Goal: Task Accomplishment & Management: Manage account settings

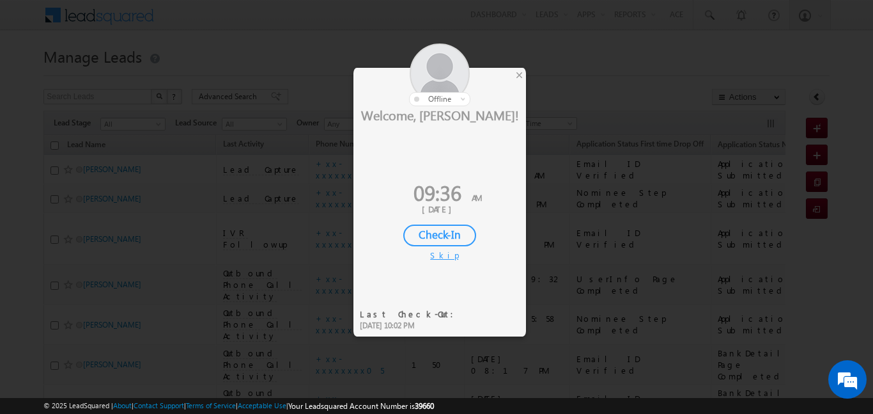
click at [462, 233] on div "Check-In" at bounding box center [439, 235] width 73 height 22
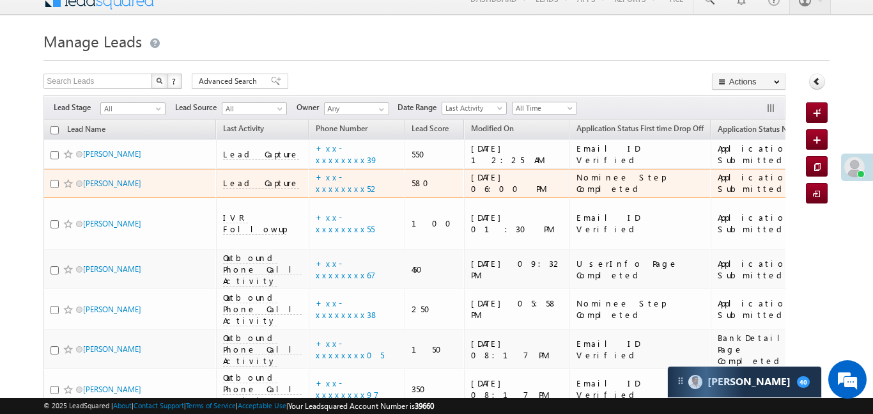
scroll to position [36, 0]
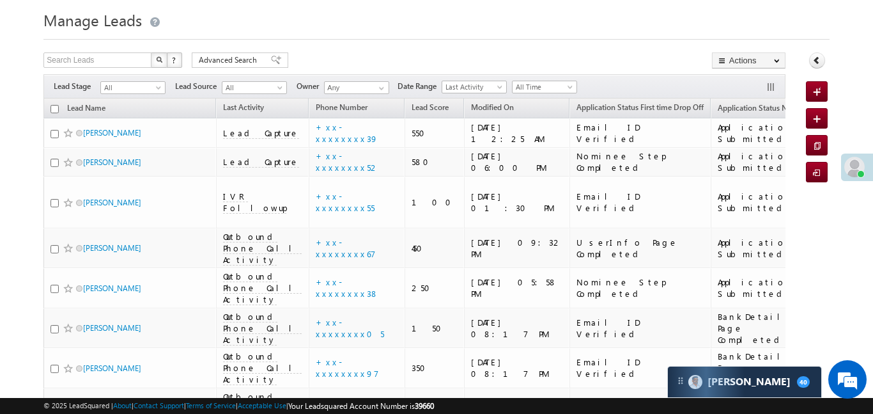
click at [535, 87] on span "All Time" at bounding box center [543, 87] width 61 height 12
click at [537, 140] on link "[DATE]" at bounding box center [547, 142] width 65 height 12
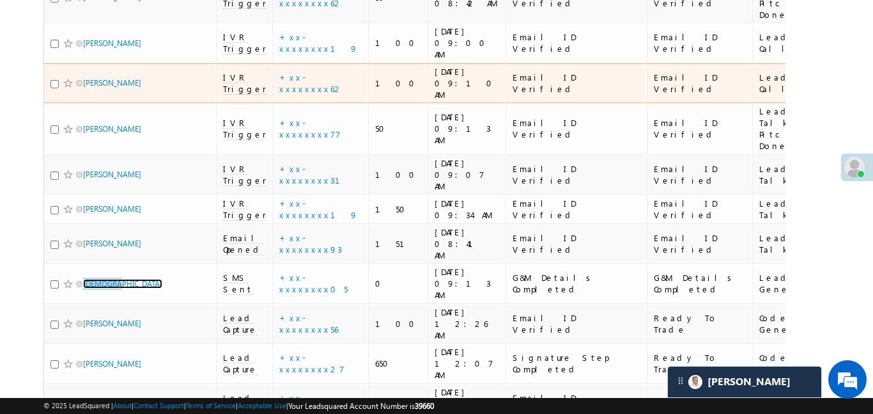
scroll to position [283, 0]
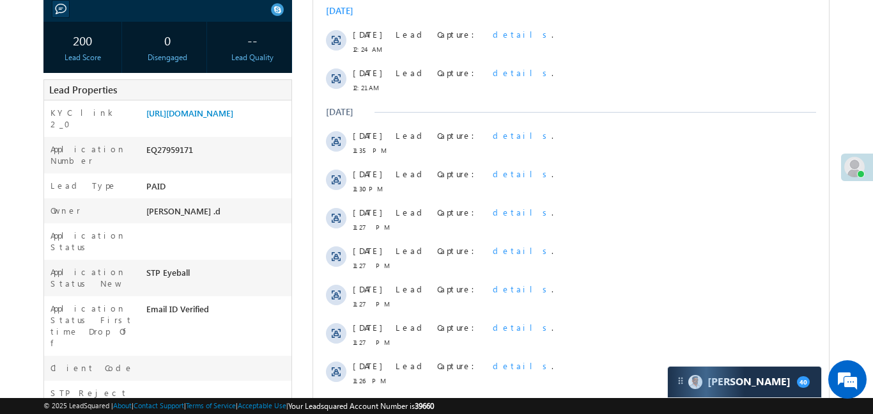
scroll to position [220, 0]
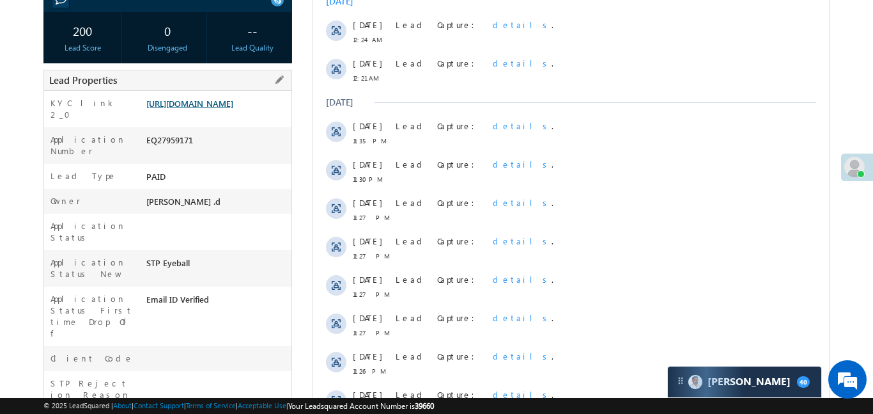
click at [217, 109] on link "https://angelbroking1-pk3em7sa.customui-test.leadsquared.com?leadId=2c427c58-7d…" at bounding box center [189, 103] width 87 height 11
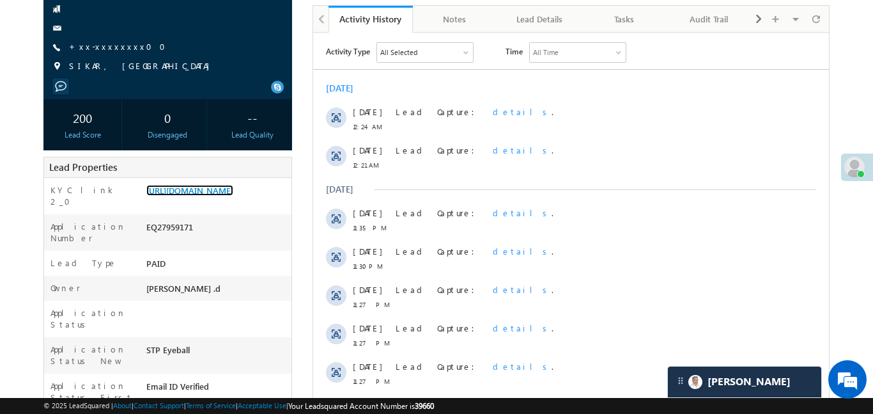
scroll to position [88, 0]
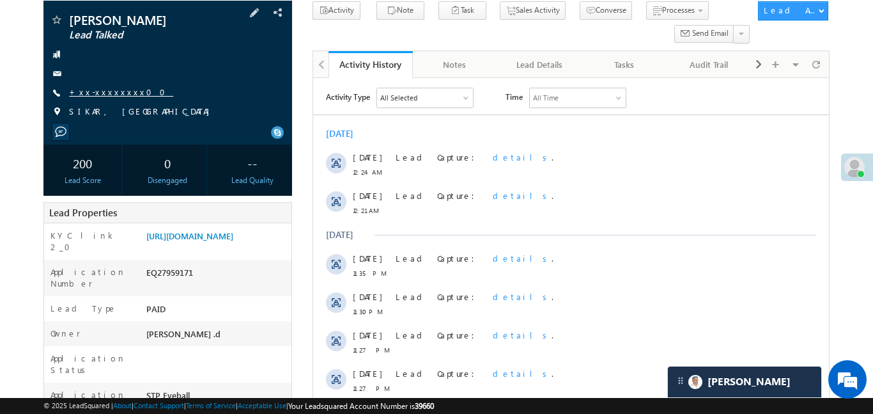
click at [116, 88] on link "+xx-xxxxxxxx00" at bounding box center [121, 91] width 104 height 11
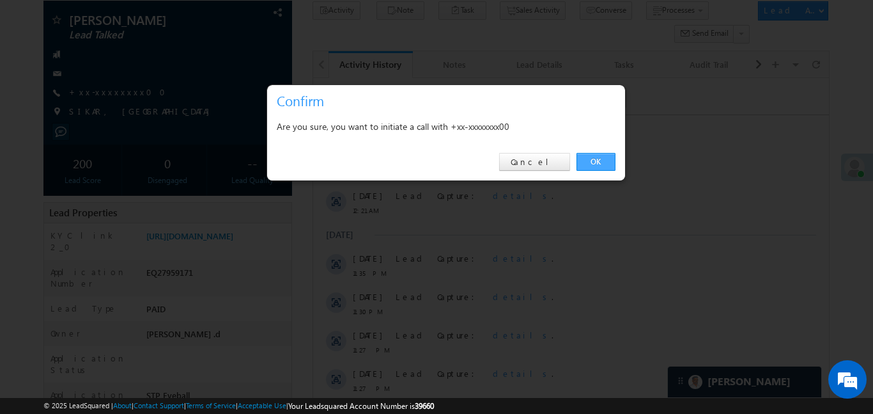
drag, startPoint x: 599, startPoint y: 156, endPoint x: 279, endPoint y: 79, distance: 329.4
click at [599, 156] on link "OK" at bounding box center [596, 162] width 39 height 18
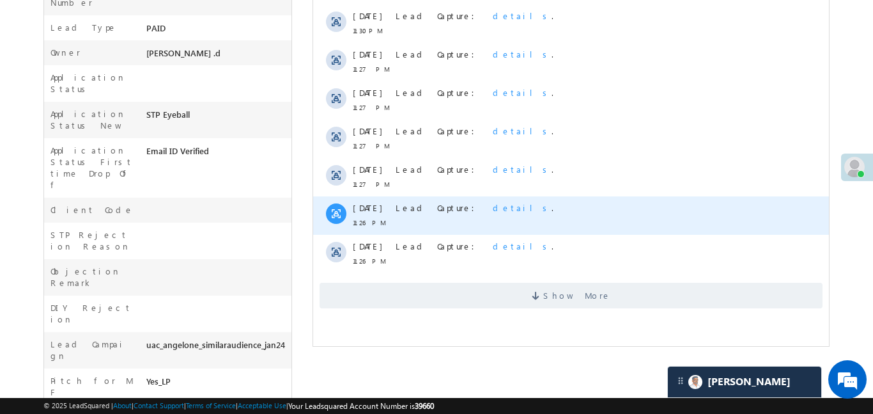
scroll to position [440, 0]
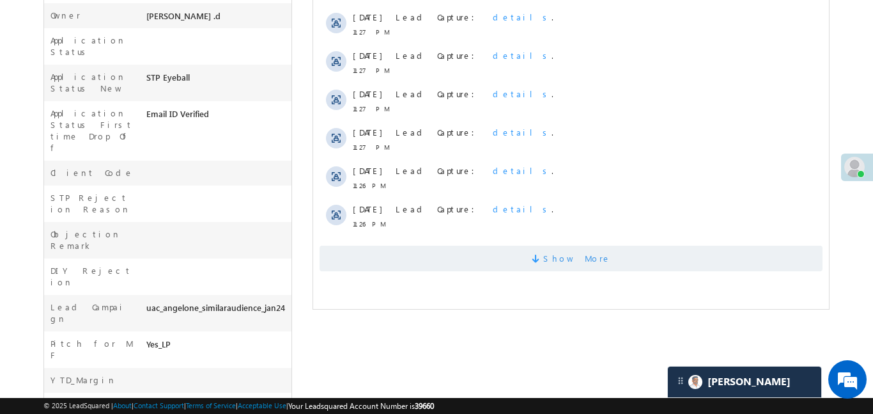
click at [485, 249] on span "Show More" at bounding box center [570, 259] width 503 height 26
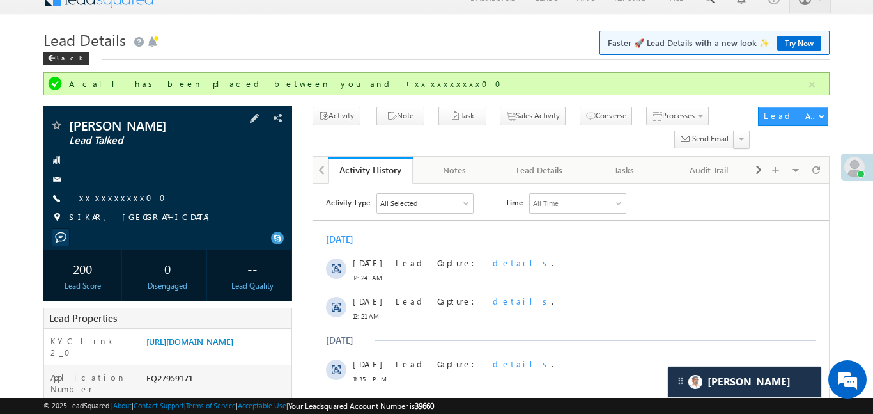
scroll to position [0, 0]
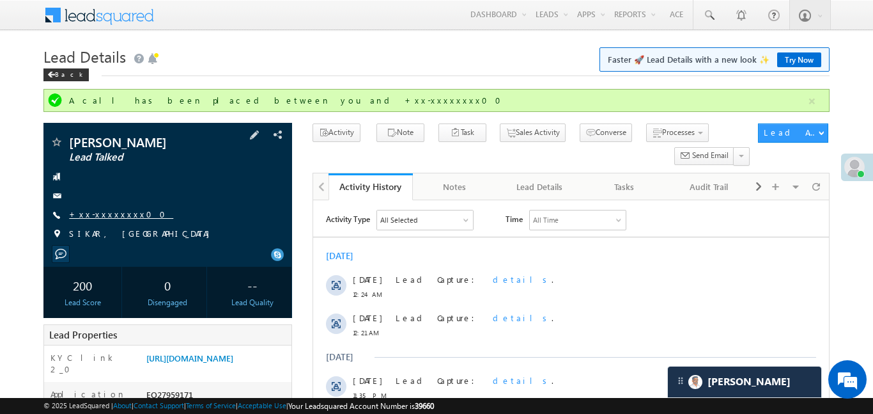
click at [113, 217] on link "+xx-xxxxxxxx00" at bounding box center [121, 213] width 104 height 11
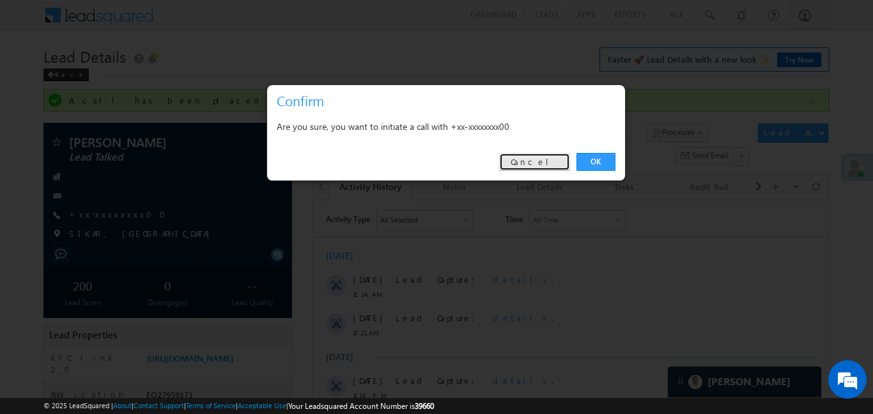
click at [538, 162] on link "Cancel" at bounding box center [534, 162] width 71 height 18
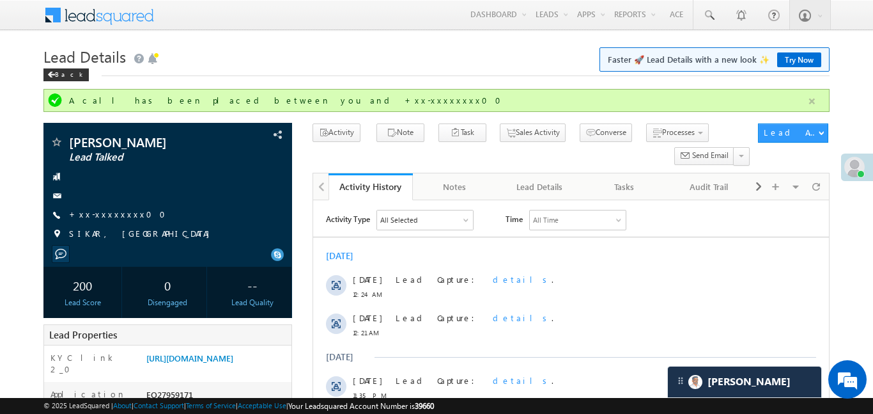
click at [815, 100] on button "button" at bounding box center [812, 101] width 16 height 16
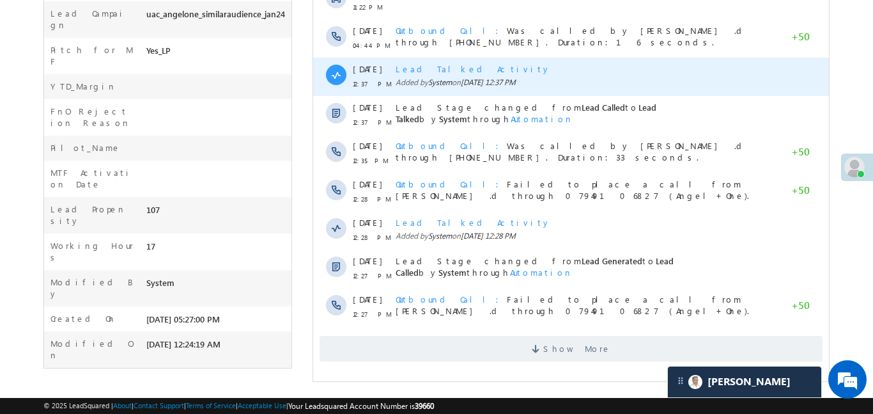
scroll to position [700, 0]
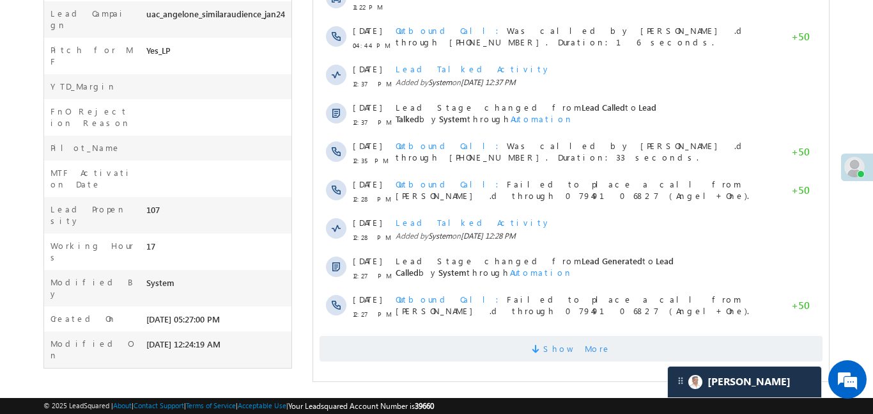
click at [543, 354] on span at bounding box center [537, 351] width 12 height 12
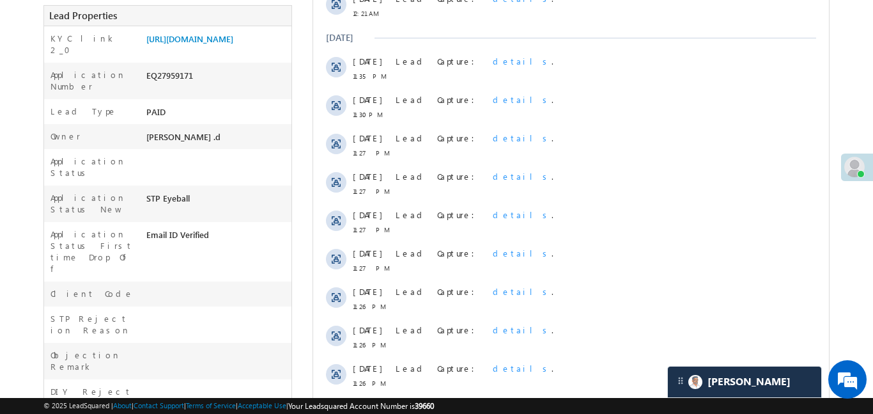
scroll to position [141, 0]
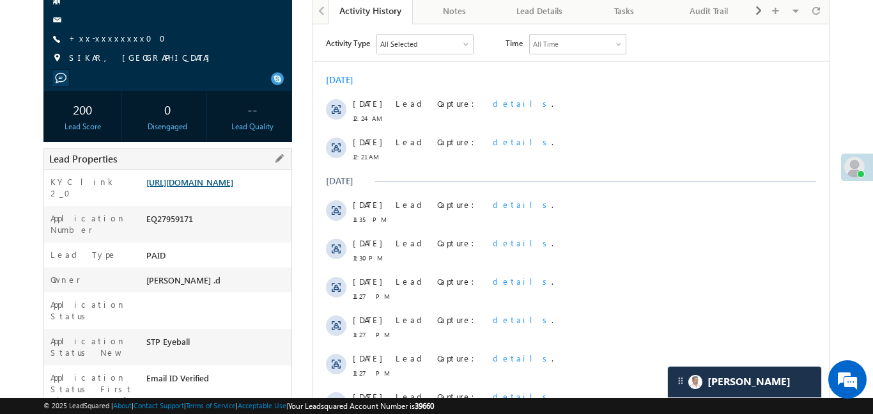
click at [221, 187] on link "https://angelbroking1-pk3em7sa.customui-test.leadsquared.com?leadId=2c427c58-7d…" at bounding box center [189, 181] width 87 height 11
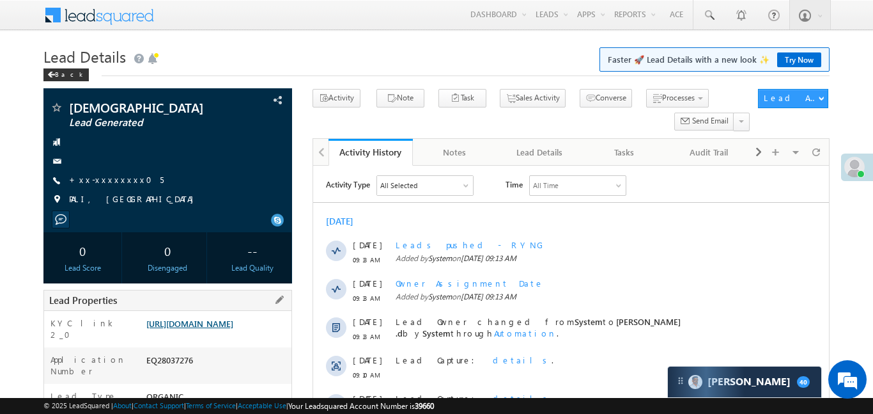
click at [233, 326] on link "[URL][DOMAIN_NAME]" at bounding box center [189, 323] width 87 height 11
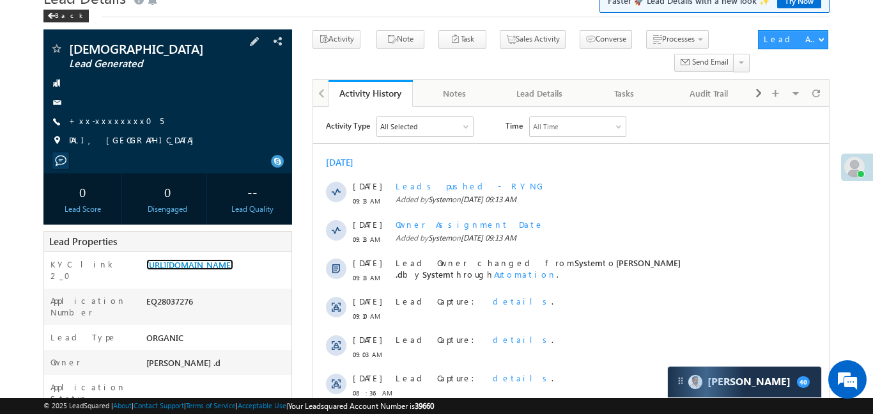
scroll to position [32, 0]
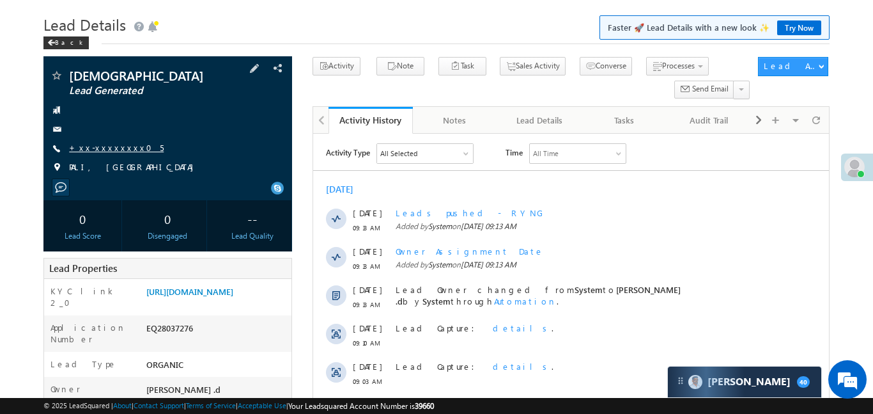
click at [107, 148] on link "+xx-xxxxxxxx05" at bounding box center [116, 147] width 95 height 11
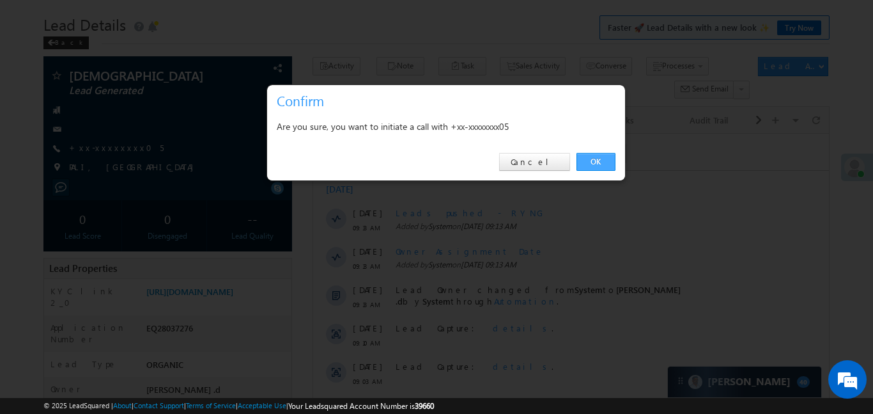
click at [609, 159] on link "OK" at bounding box center [596, 162] width 39 height 18
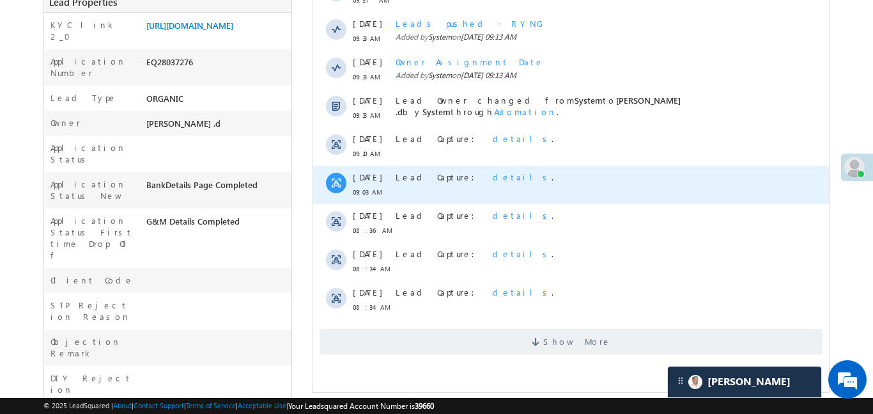
scroll to position [327, 0]
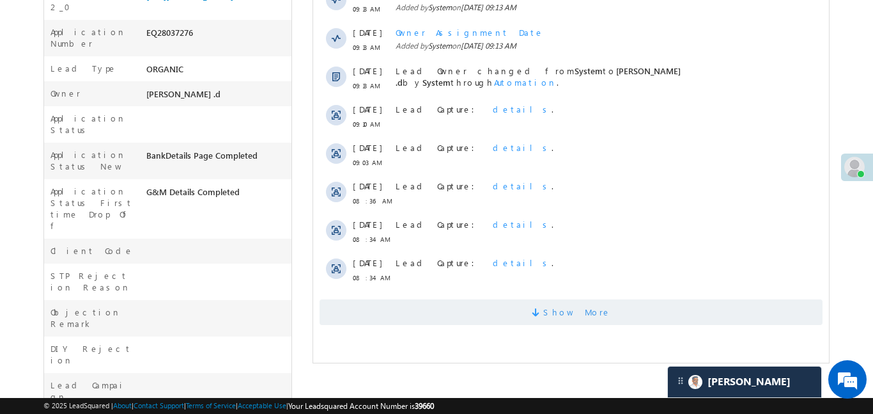
click at [534, 308] on span "Show More" at bounding box center [570, 312] width 503 height 26
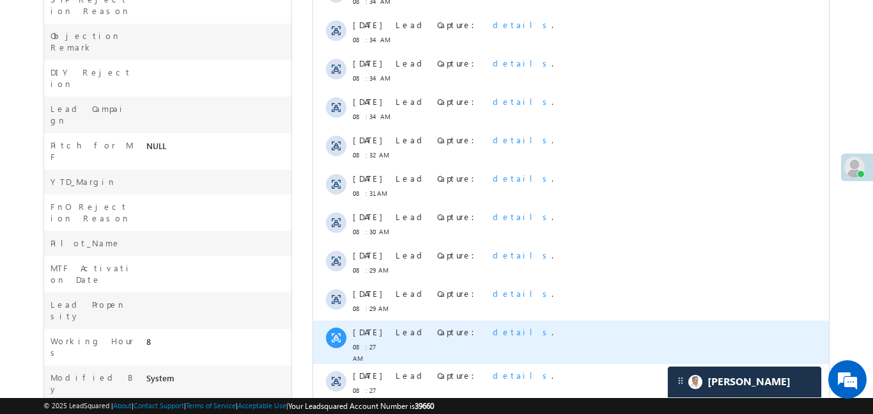
scroll to position [676, 0]
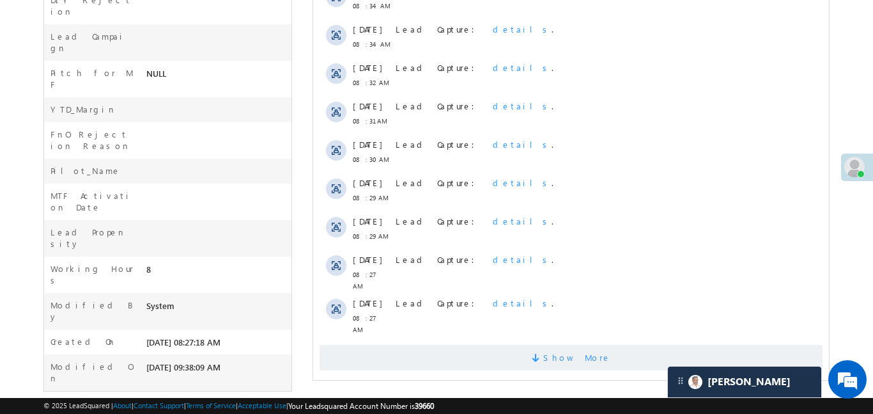
click at [536, 352] on span "Show More" at bounding box center [570, 358] width 503 height 26
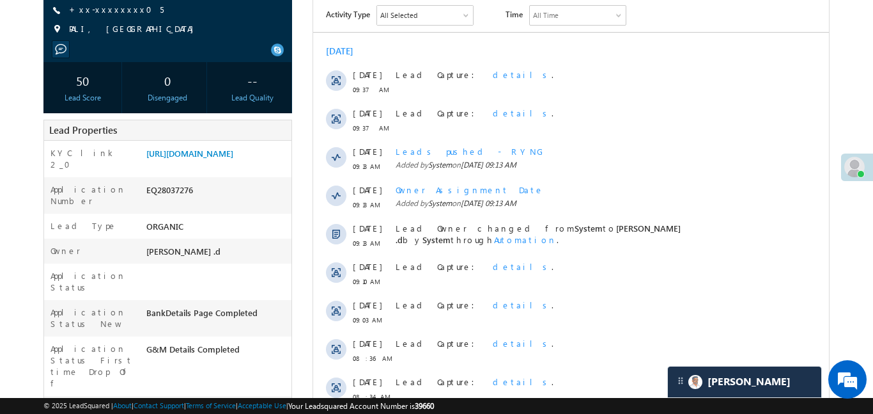
scroll to position [63, 0]
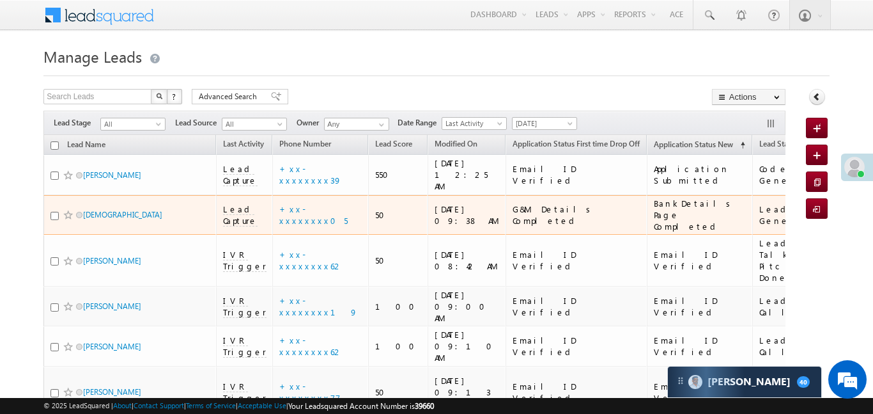
click at [240, 203] on span "Lead Capture" at bounding box center [240, 214] width 35 height 23
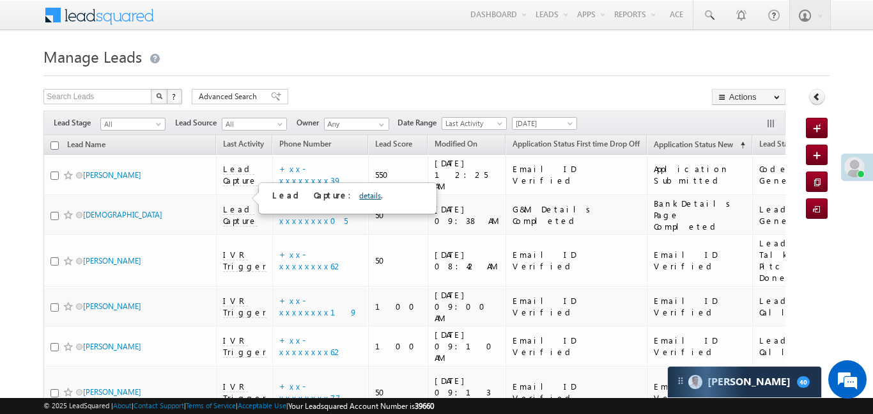
click at [359, 196] on link "details" at bounding box center [370, 196] width 22 height 10
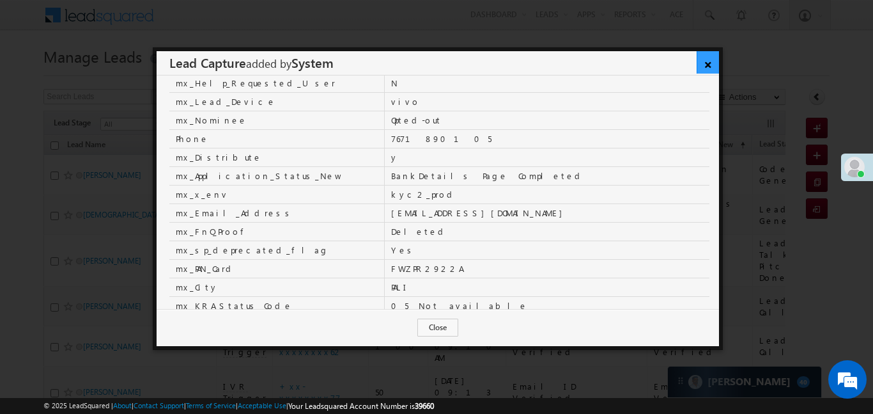
click at [712, 65] on link "×" at bounding box center [708, 62] width 22 height 22
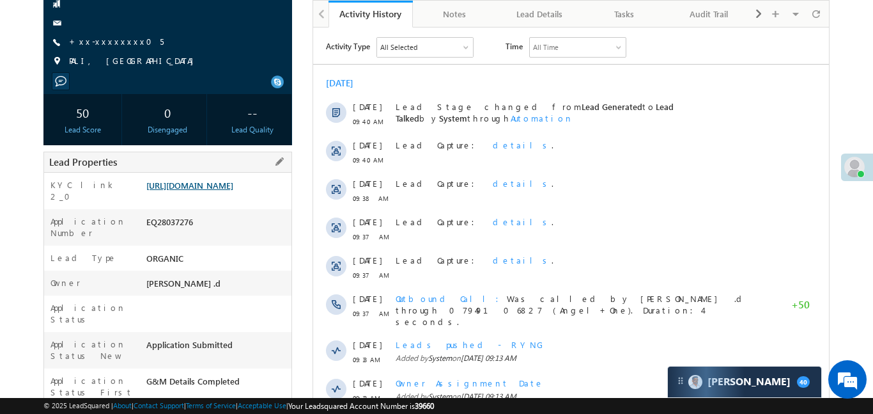
scroll to position [4, 0]
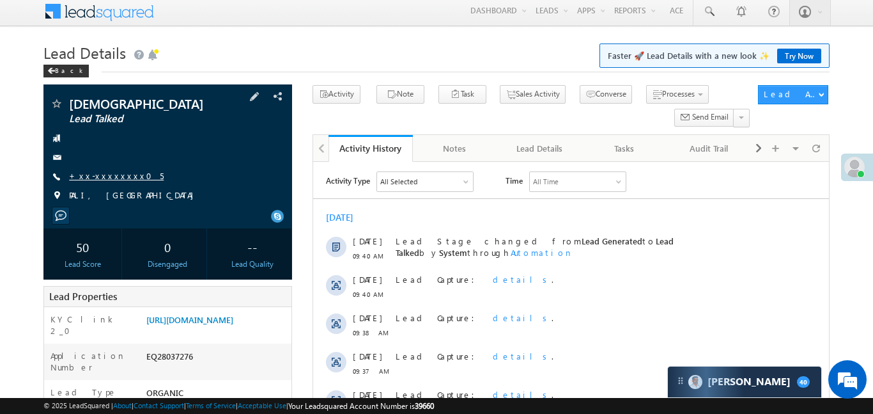
click at [114, 179] on link "+xx-xxxxxxxx05" at bounding box center [116, 175] width 95 height 11
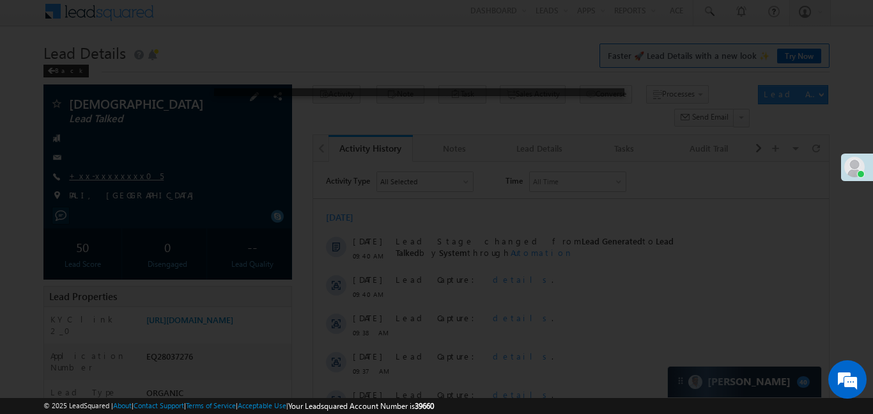
scroll to position [0, 0]
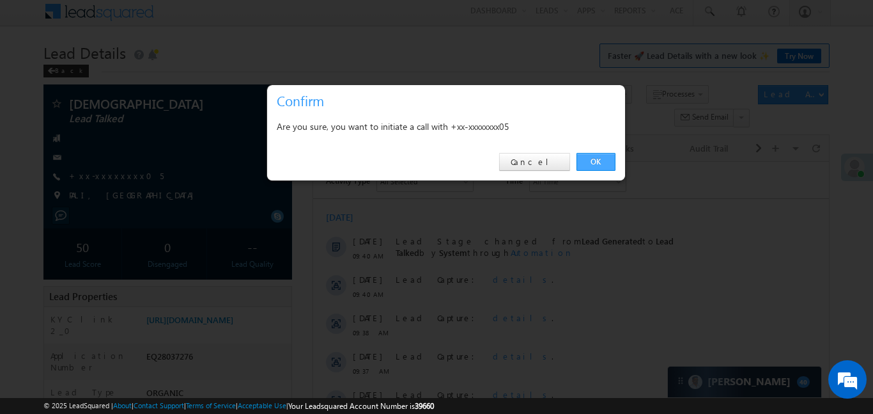
click at [584, 162] on link "OK" at bounding box center [596, 162] width 39 height 18
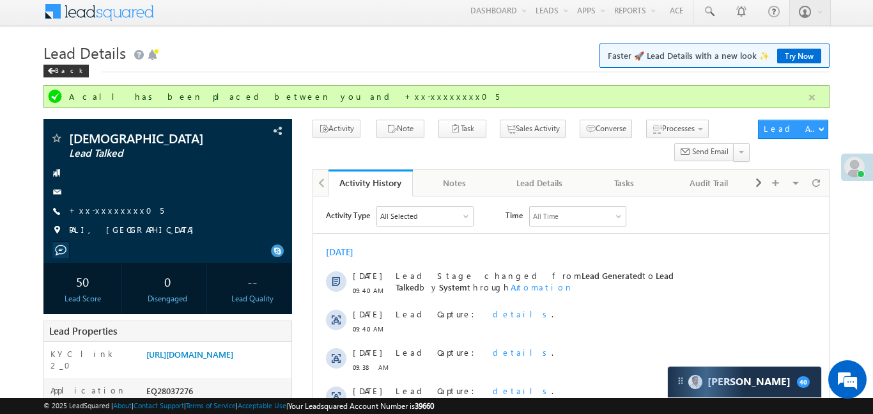
click at [812, 99] on button "button" at bounding box center [812, 98] width 16 height 16
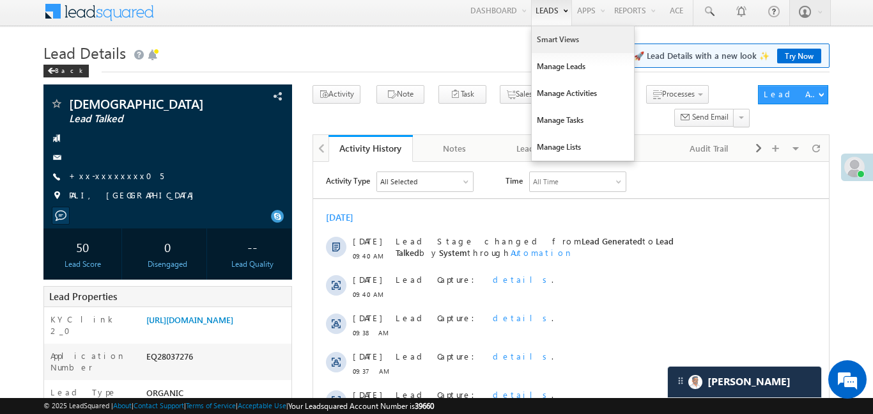
click at [549, 36] on link "Smart Views" at bounding box center [583, 39] width 102 height 27
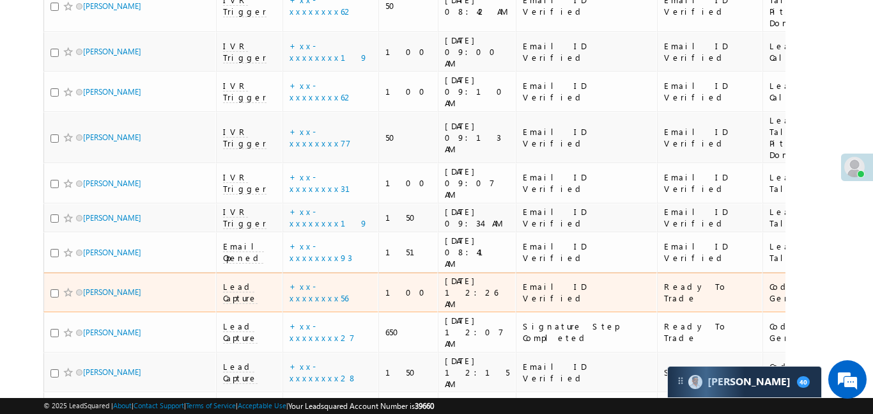
scroll to position [296, 0]
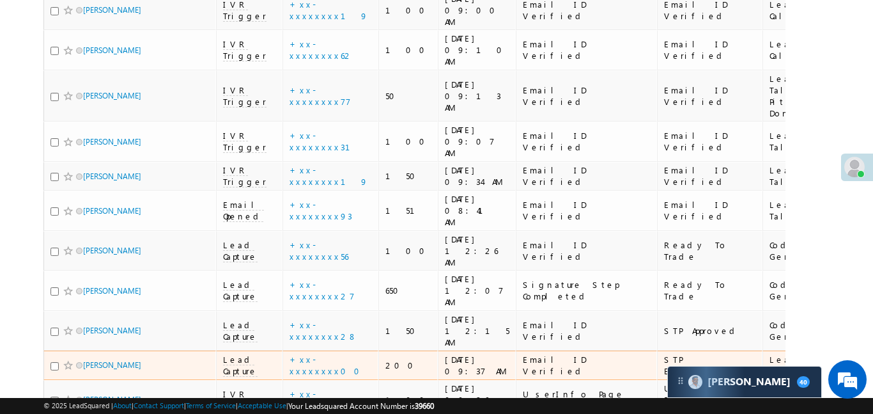
click at [242, 354] on div "Lead Capture" at bounding box center [250, 365] width 54 height 23
click at [235, 354] on span "Lead Capture" at bounding box center [240, 365] width 35 height 23
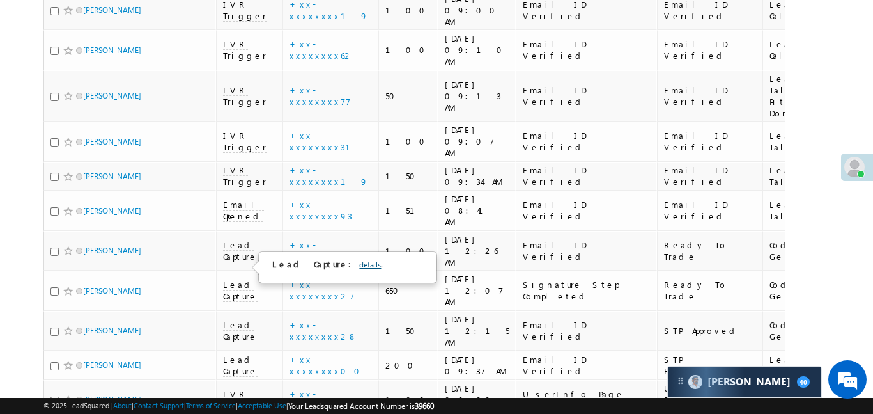
click at [359, 263] on link "details" at bounding box center [370, 265] width 22 height 10
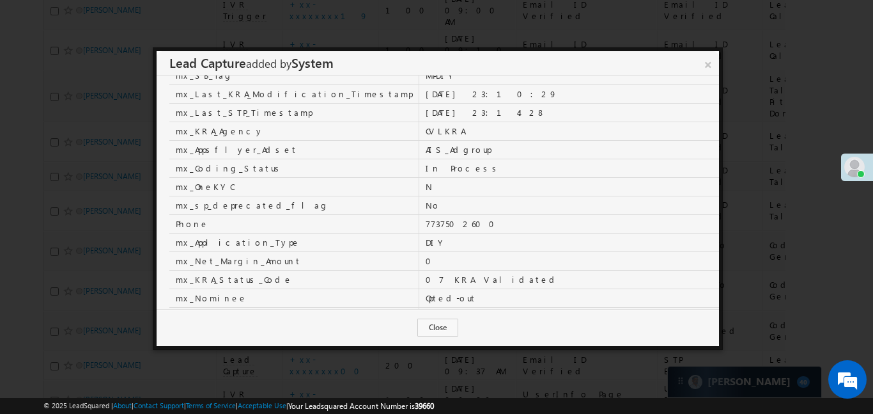
scroll to position [187, 0]
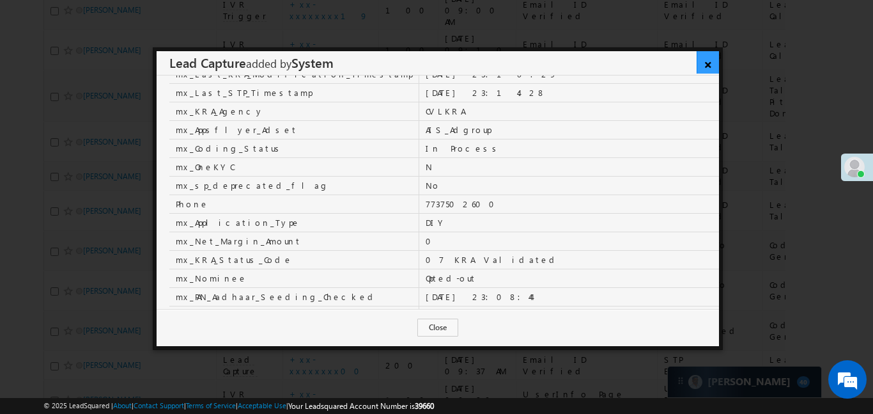
click at [705, 64] on link "×" at bounding box center [708, 62] width 22 height 22
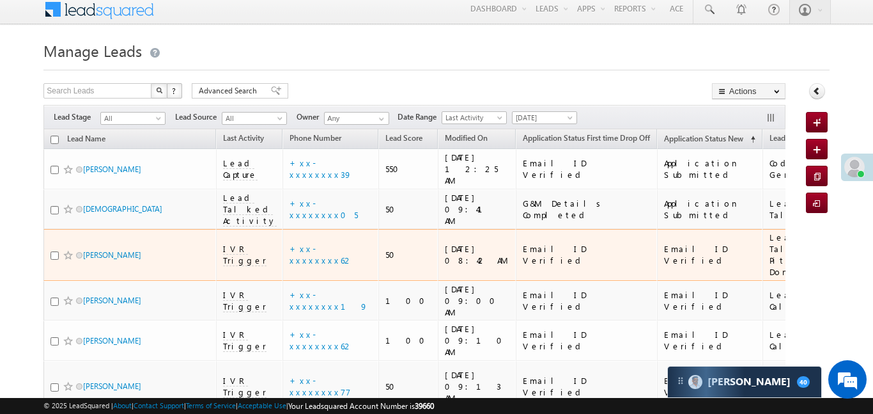
scroll to position [0, 0]
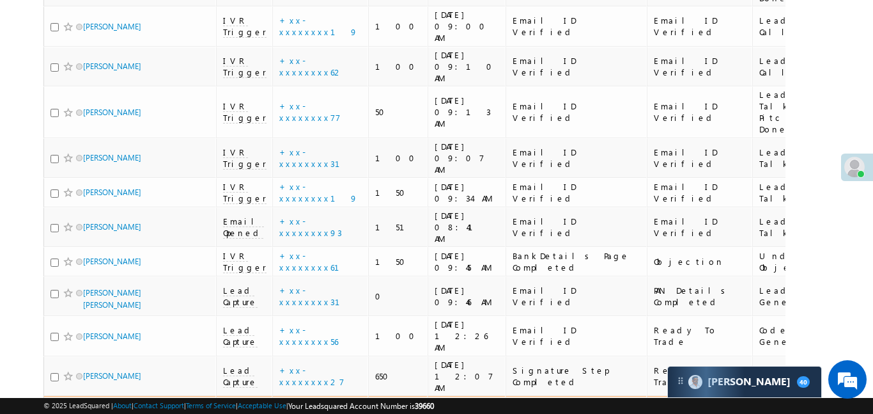
scroll to position [405, 0]
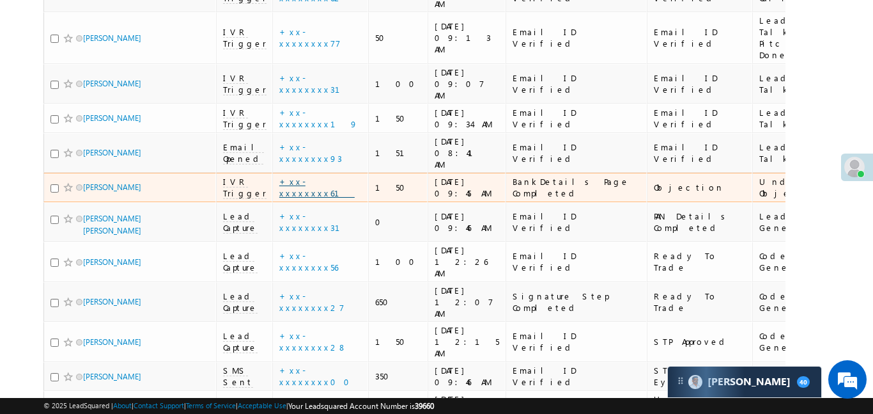
click at [325, 176] on link "+xx-xxxxxxxx61" at bounding box center [316, 187] width 75 height 22
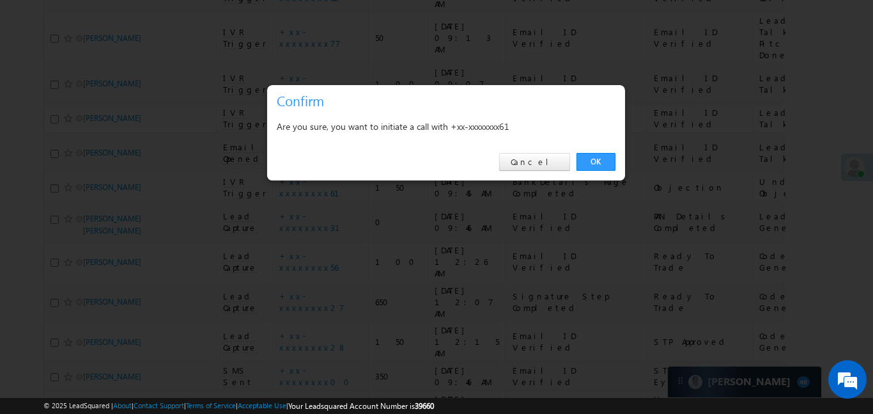
drag, startPoint x: 609, startPoint y: 159, endPoint x: 476, endPoint y: 155, distance: 132.4
click at [608, 159] on link "OK" at bounding box center [596, 162] width 39 height 18
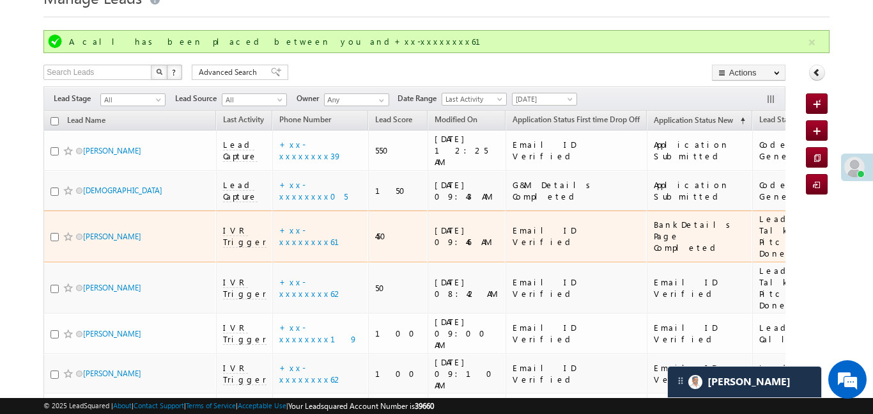
scroll to position [0, 0]
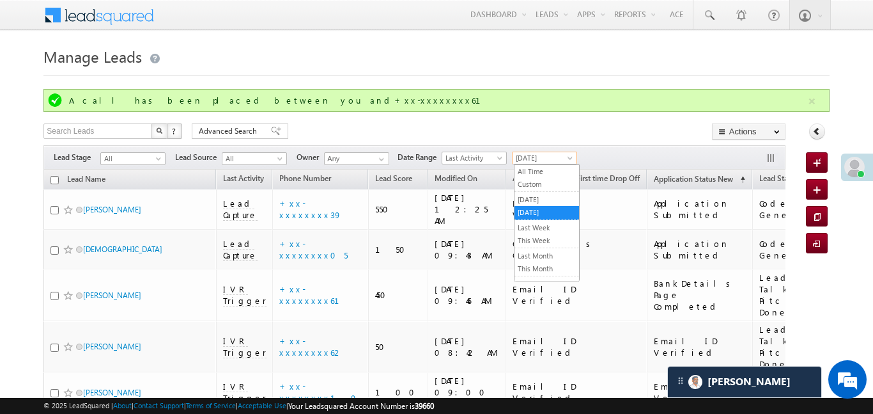
click at [556, 156] on span "[DATE]" at bounding box center [543, 158] width 61 height 12
click at [543, 200] on link "[DATE]" at bounding box center [547, 200] width 65 height 12
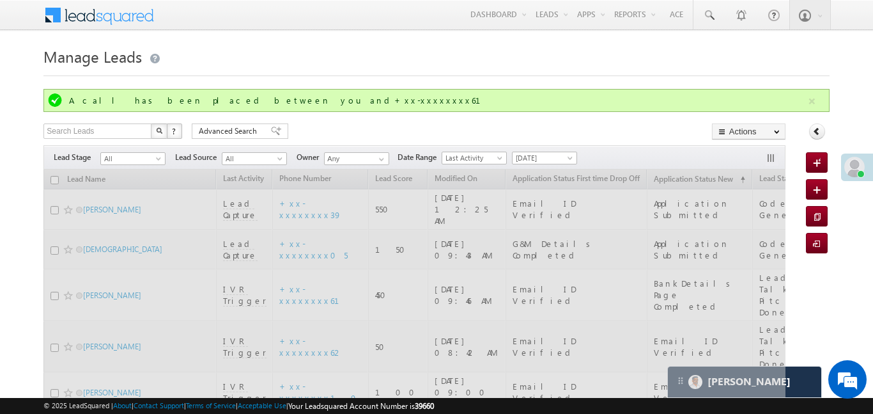
click at [813, 123] on link at bounding box center [817, 131] width 16 height 16
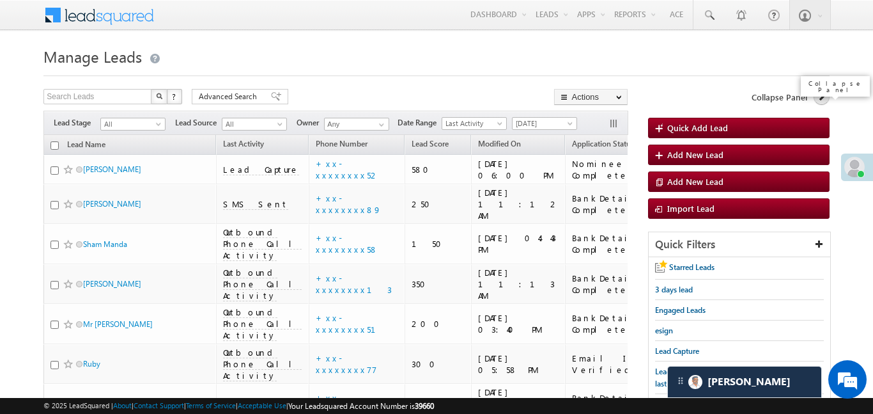
click at [822, 98] on icon at bounding box center [821, 96] width 9 height 9
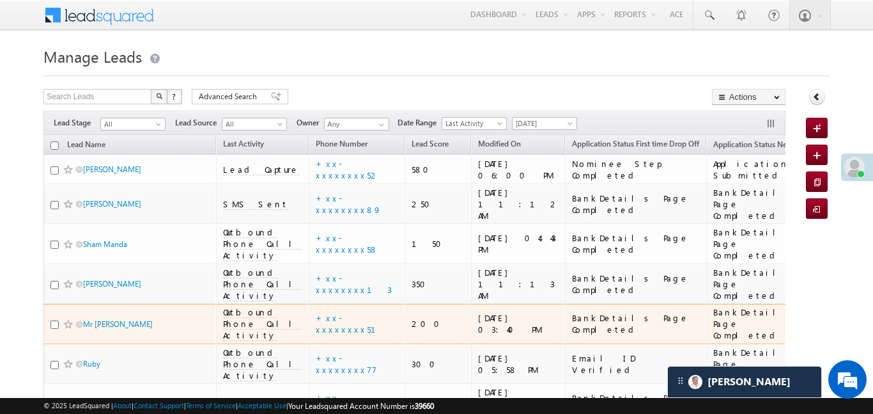
click at [538, 127] on span "[DATE]" at bounding box center [543, 124] width 61 height 12
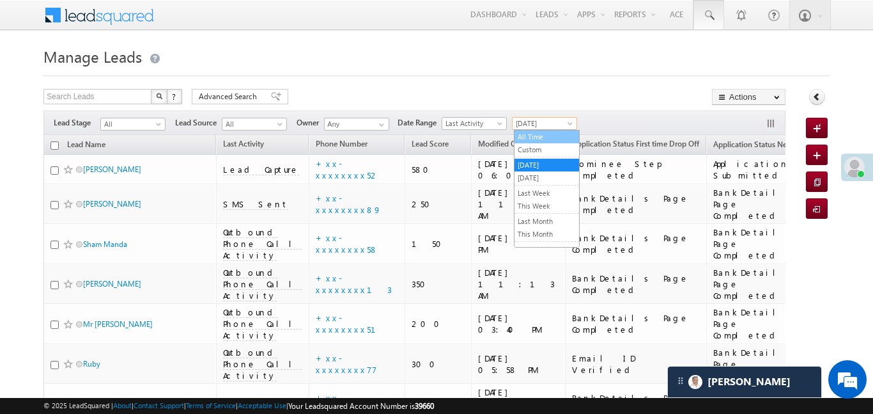
drag, startPoint x: 536, startPoint y: 141, endPoint x: 724, endPoint y: 23, distance: 221.8
click at [536, 140] on link "All Time" at bounding box center [547, 137] width 65 height 12
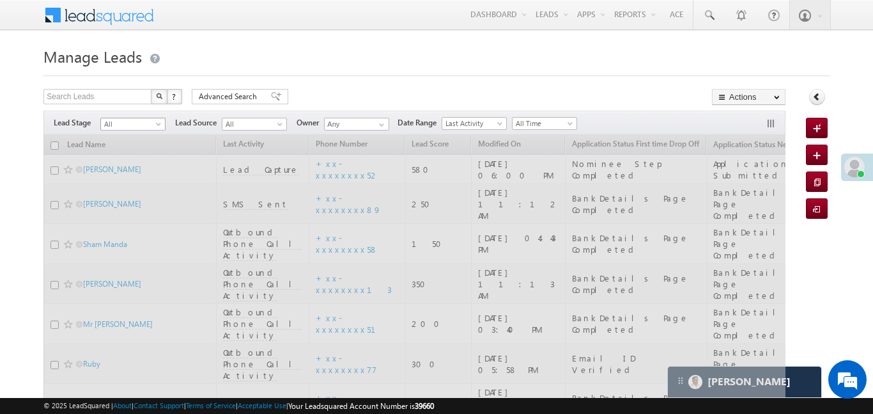
click at [143, 120] on span "All" at bounding box center [131, 124] width 61 height 12
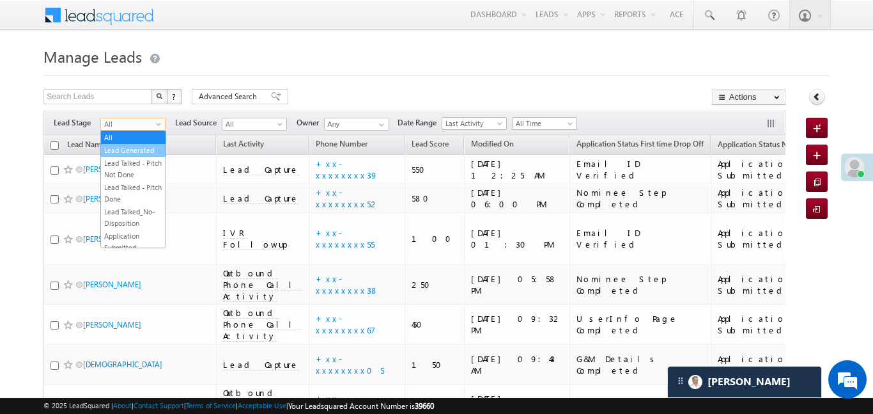
click at [140, 150] on link "Lead Generated" at bounding box center [133, 151] width 65 height 12
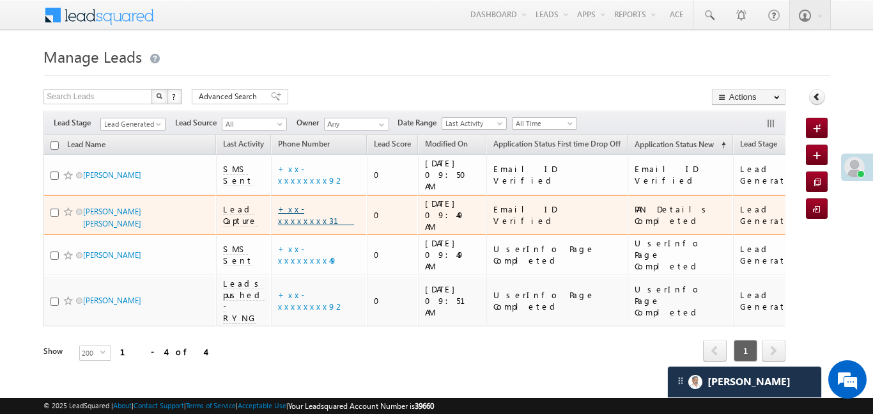
click at [316, 203] on link "+xx-xxxxxxxx31" at bounding box center [316, 214] width 76 height 22
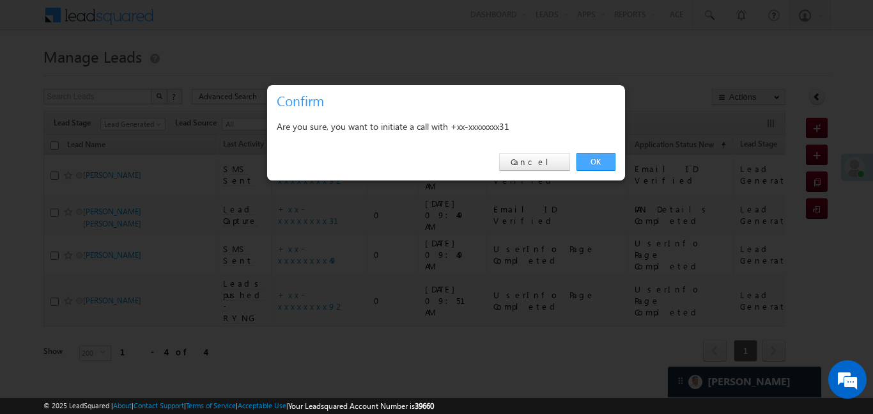
click at [592, 155] on link "OK" at bounding box center [596, 162] width 39 height 18
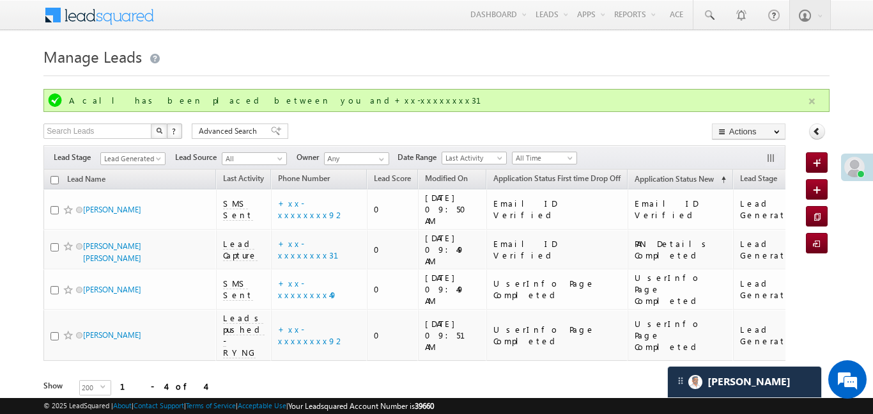
click at [819, 100] on button "button" at bounding box center [812, 101] width 16 height 16
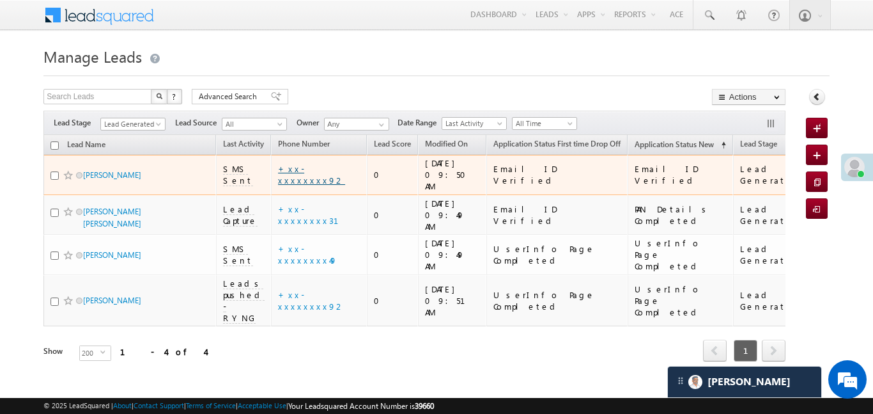
click at [329, 170] on link "+xx-xxxxxxxx92" at bounding box center [311, 174] width 67 height 22
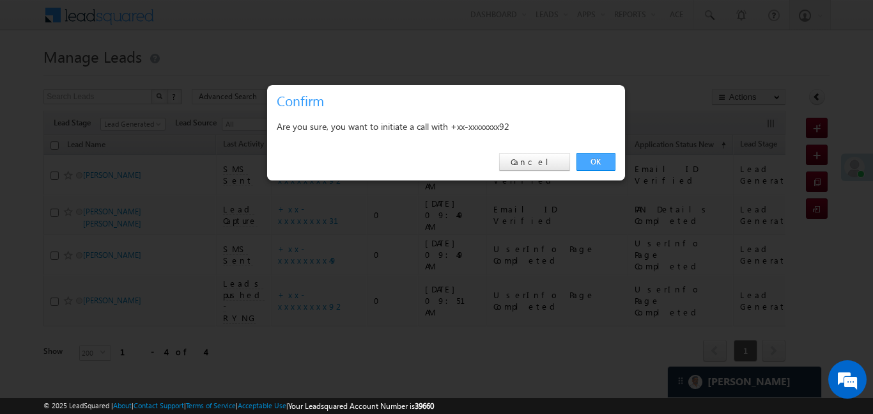
click at [607, 159] on link "OK" at bounding box center [596, 162] width 39 height 18
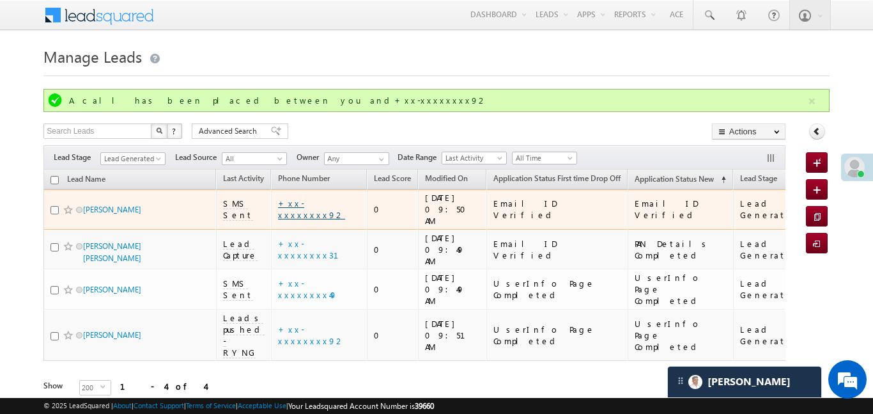
click at [308, 207] on link "+xx-xxxxxxxx92" at bounding box center [311, 209] width 67 height 22
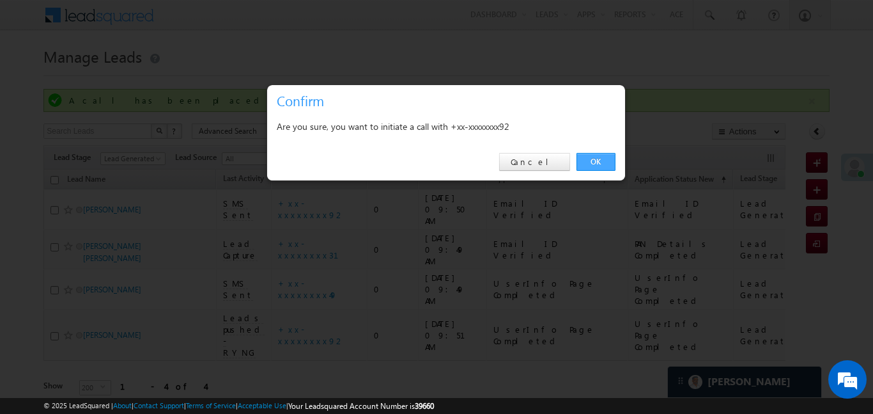
click at [591, 164] on link "OK" at bounding box center [596, 162] width 39 height 18
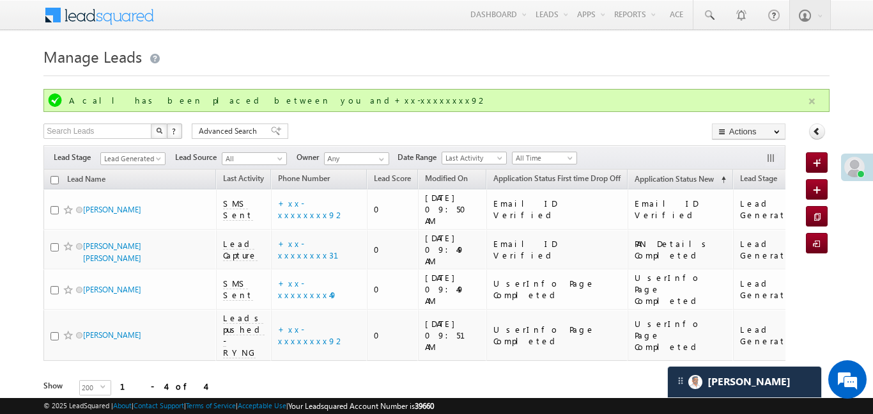
click at [817, 100] on button "button" at bounding box center [812, 101] width 16 height 16
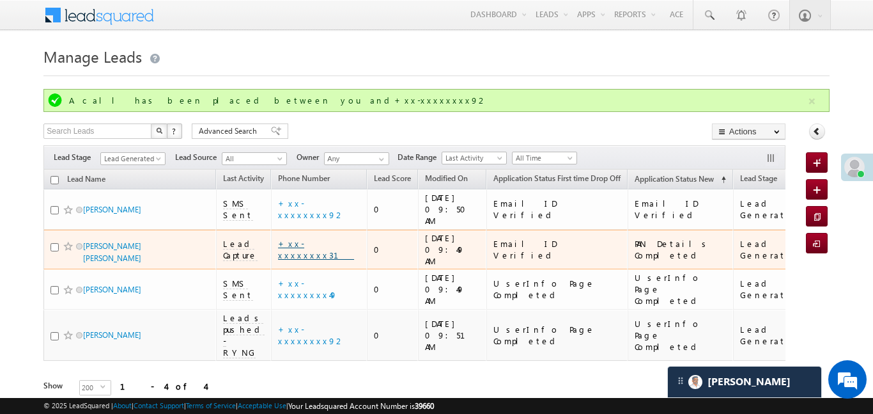
click at [321, 238] on link "+xx-xxxxxxxx31" at bounding box center [316, 249] width 76 height 22
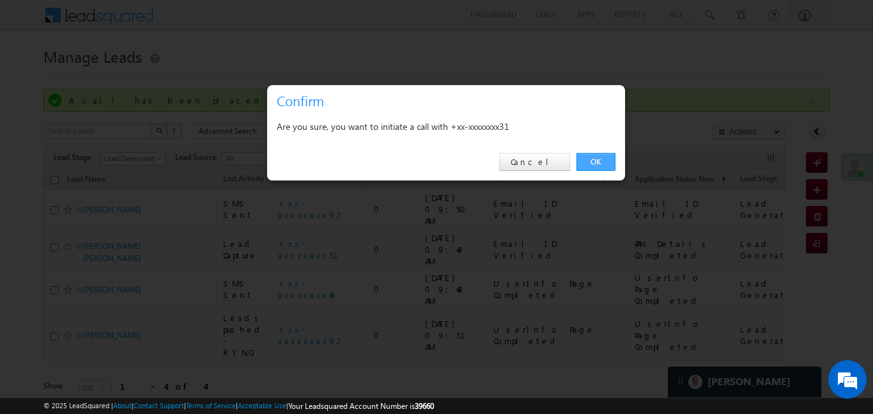
click at [607, 159] on link "OK" at bounding box center [596, 162] width 39 height 18
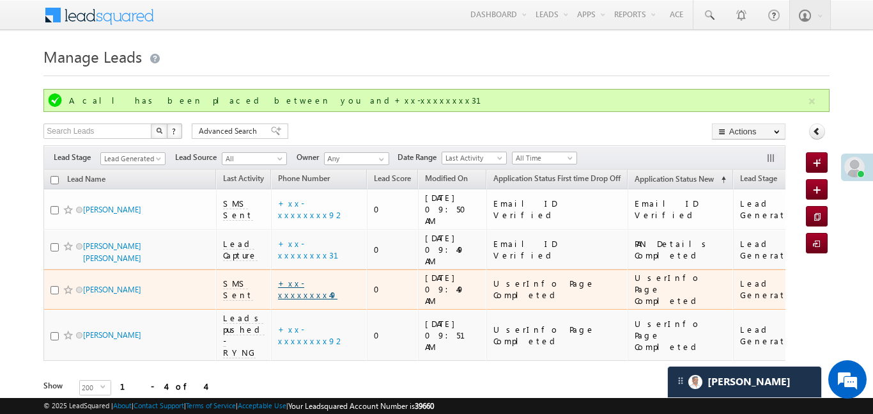
click at [324, 277] on link "+xx-xxxxxxxx49" at bounding box center [307, 288] width 59 height 22
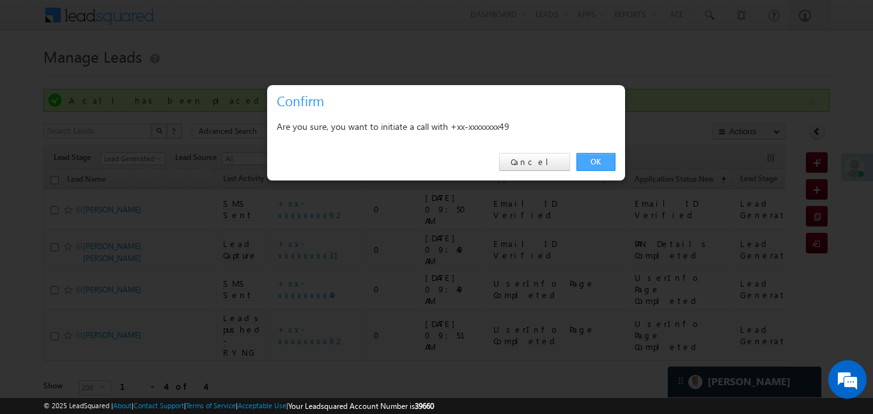
click at [586, 164] on link "OK" at bounding box center [596, 162] width 39 height 18
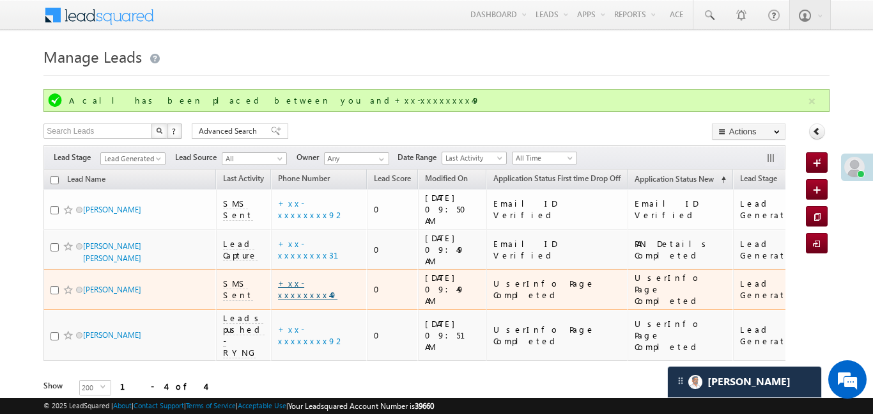
click at [320, 277] on link "+xx-xxxxxxxx49" at bounding box center [307, 288] width 59 height 22
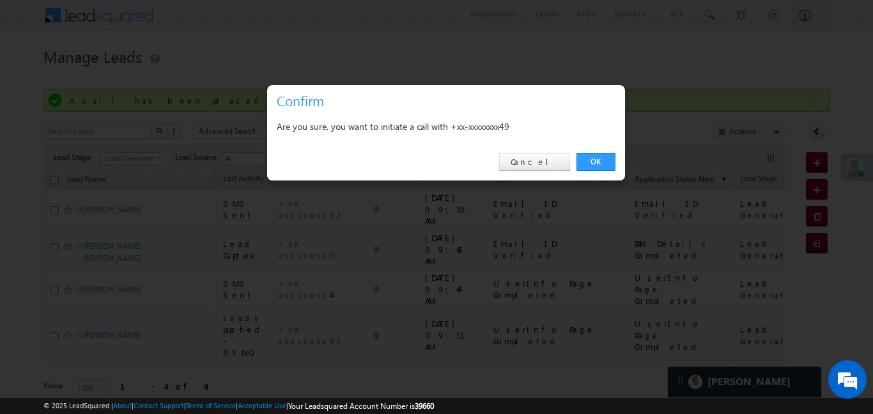
click at [602, 151] on div "OK Cancel" at bounding box center [446, 162] width 358 height 36
drag, startPoint x: 603, startPoint y: 162, endPoint x: 607, endPoint y: 206, distance: 43.7
click at [603, 163] on link "OK" at bounding box center [596, 162] width 39 height 18
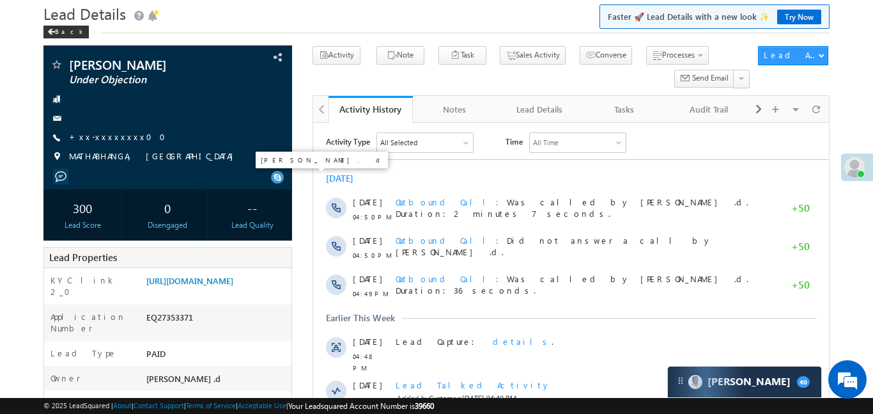
scroll to position [94, 0]
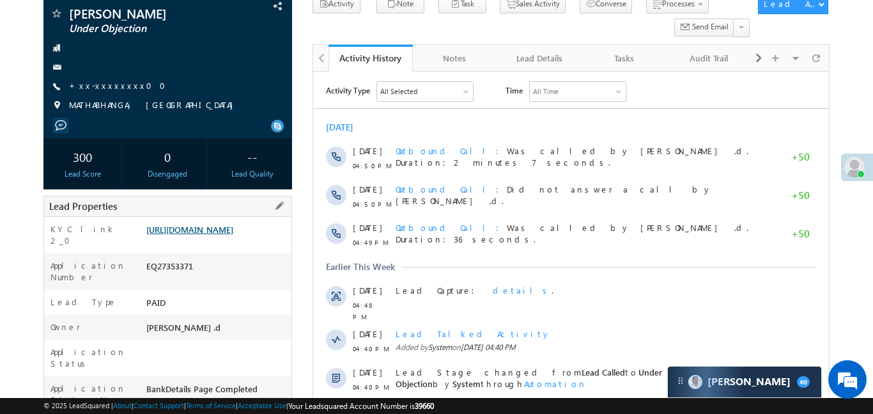
click at [233, 235] on link "[URL][DOMAIN_NAME]" at bounding box center [189, 229] width 87 height 11
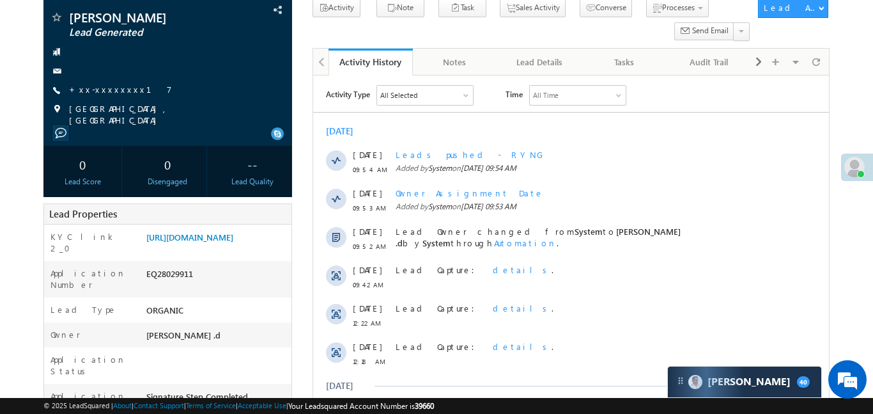
scroll to position [97, 0]
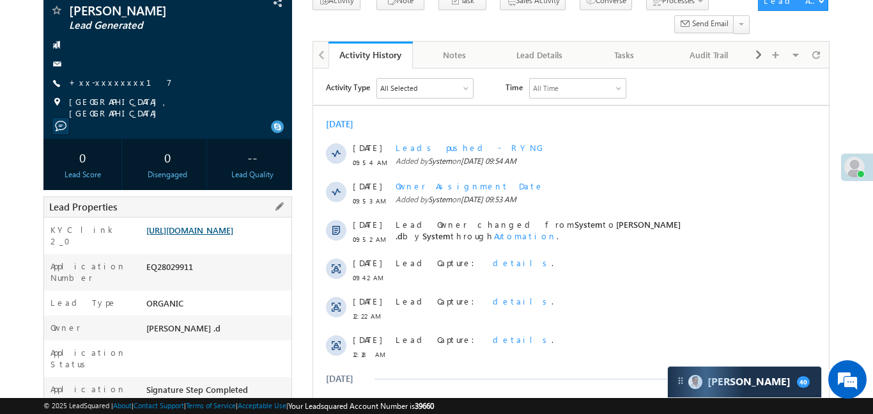
click at [233, 235] on link "[URL][DOMAIN_NAME]" at bounding box center [189, 229] width 87 height 11
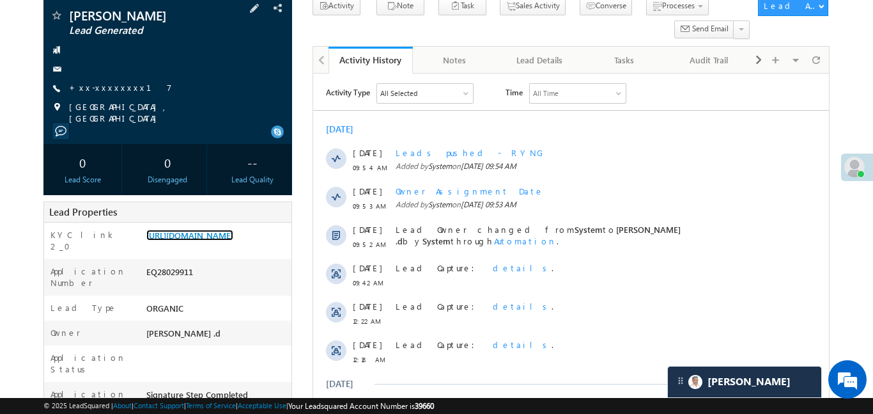
scroll to position [91, 0]
